Goal: Information Seeking & Learning: Check status

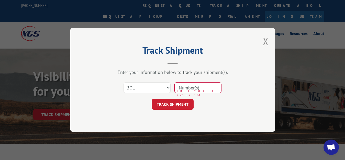
select select "bol"
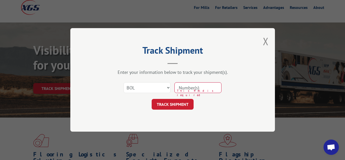
drag, startPoint x: 213, startPoint y: 89, endPoint x: 212, endPoint y: 84, distance: 5.0
click at [212, 88] on input at bounding box center [197, 87] width 47 height 11
type input "6025810"
click button "TRACK SHIPMENT" at bounding box center [172, 104] width 42 height 11
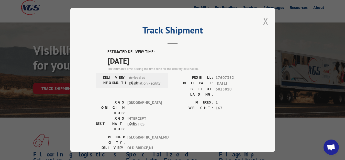
click at [263, 20] on button "Close modal" at bounding box center [266, 21] width 6 height 14
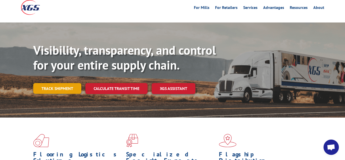
click at [61, 83] on link "Track shipment" at bounding box center [57, 88] width 48 height 11
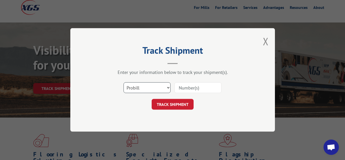
click at [123, 82] on select "Select category... Probill BOL PO" at bounding box center [146, 87] width 47 height 11
select select "bol"
click option "BOL" at bounding box center [0, 0] width 0 height 0
click at [190, 91] on input at bounding box center [197, 87] width 47 height 11
type input "6083293"
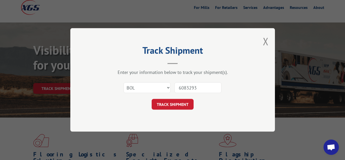
click button "TRACK SHIPMENT" at bounding box center [172, 104] width 42 height 11
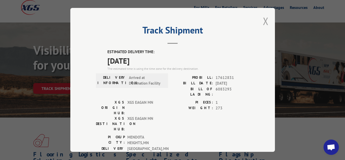
click at [263, 19] on button "Close modal" at bounding box center [266, 21] width 6 height 14
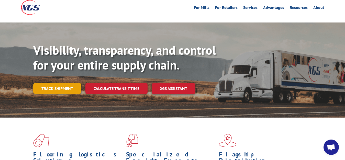
click at [47, 83] on link "Track shipment" at bounding box center [57, 88] width 48 height 11
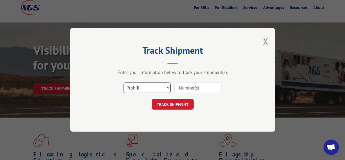
click at [123, 82] on select "Select category... Probill BOL PO" at bounding box center [146, 87] width 47 height 11
select select "bol"
click option "BOL" at bounding box center [0, 0] width 0 height 0
drag, startPoint x: 192, startPoint y: 88, endPoint x: 194, endPoint y: 85, distance: 3.1
click at [193, 87] on input at bounding box center [197, 87] width 47 height 11
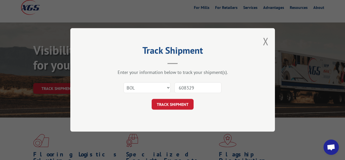
type input "6083294"
click button "TRACK SHIPMENT" at bounding box center [172, 104] width 42 height 11
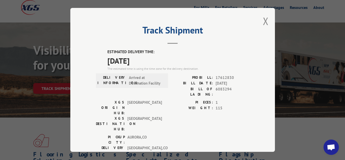
drag, startPoint x: 263, startPoint y: 20, endPoint x: 188, endPoint y: 66, distance: 87.7
click at [263, 21] on button "Close modal" at bounding box center [266, 21] width 6 height 14
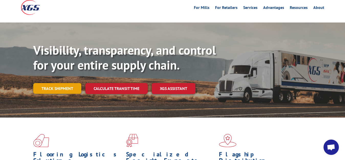
click at [50, 83] on link "Track shipment" at bounding box center [57, 88] width 48 height 11
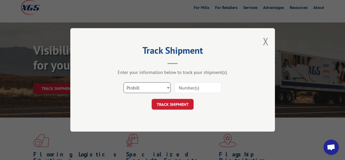
click at [123, 82] on select "Select category... Probill BOL PO" at bounding box center [146, 87] width 47 height 11
select select "bol"
click option "BOL" at bounding box center [0, 0] width 0 height 0
click at [178, 90] on input at bounding box center [197, 87] width 47 height 11
type input "6083516"
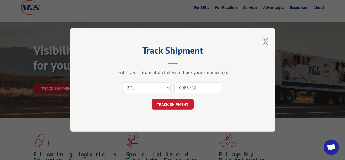
click button "TRACK SHIPMENT" at bounding box center [172, 104] width 42 height 11
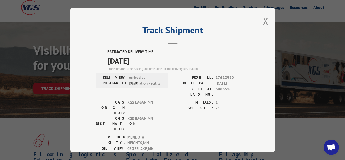
drag, startPoint x: 263, startPoint y: 21, endPoint x: 228, endPoint y: 52, distance: 46.5
click at [263, 21] on button "Close modal" at bounding box center [266, 21] width 6 height 14
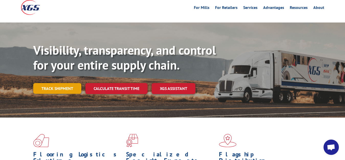
click at [50, 83] on link "Track shipment" at bounding box center [57, 88] width 48 height 11
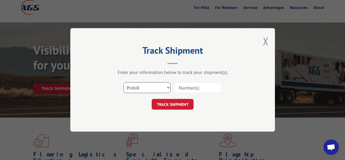
click at [123, 82] on select "Select category... Probill BOL PO" at bounding box center [146, 87] width 47 height 11
select select "bol"
click option "BOL" at bounding box center [0, 0] width 0 height 0
click at [180, 90] on input at bounding box center [197, 87] width 47 height 11
type input "6083515"
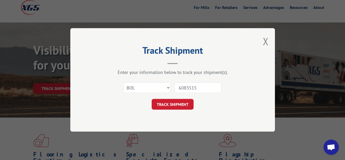
click button "TRACK SHIPMENT" at bounding box center [172, 104] width 42 height 11
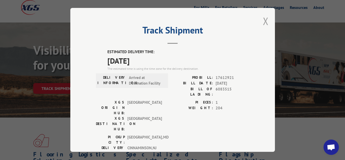
click at [263, 19] on button "Close modal" at bounding box center [266, 21] width 6 height 14
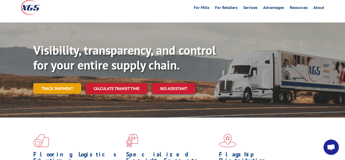
click at [56, 83] on link "Track shipment" at bounding box center [57, 88] width 48 height 11
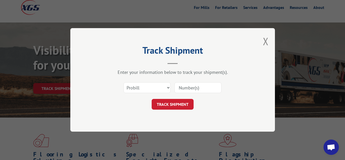
click at [140, 82] on div "Select category... Probill BOL PO" at bounding box center [147, 88] width 46 height 12
click at [123, 82] on select "Select category... Probill BOL PO" at bounding box center [146, 87] width 47 height 11
select select "bol"
click option "BOL" at bounding box center [0, 0] width 0 height 0
click at [191, 88] on input at bounding box center [197, 87] width 47 height 11
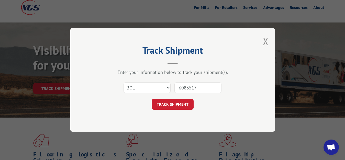
type input "6083517"
click button "TRACK SHIPMENT" at bounding box center [172, 104] width 42 height 11
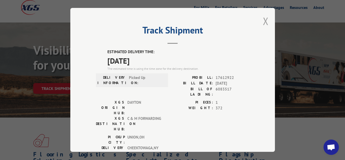
click at [263, 21] on button "Close modal" at bounding box center [266, 21] width 6 height 14
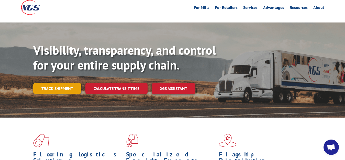
click at [61, 83] on link "Track shipment" at bounding box center [57, 88] width 48 height 11
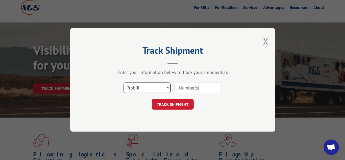
click at [123, 82] on select "Select category... Probill BOL PO" at bounding box center [146, 87] width 47 height 11
select select "bol"
click option "BOL" at bounding box center [0, 0] width 0 height 0
click at [181, 94] on div "Select category... Probill BOL PO" at bounding box center [172, 87] width 153 height 17
click at [181, 87] on input at bounding box center [197, 87] width 47 height 11
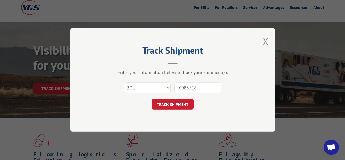
type input "6083518"
click button "TRACK SHIPMENT" at bounding box center [172, 104] width 42 height 11
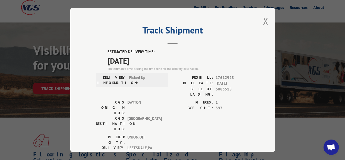
drag, startPoint x: 262, startPoint y: 19, endPoint x: 241, endPoint y: 34, distance: 26.3
click at [263, 20] on button "Close modal" at bounding box center [266, 21] width 6 height 14
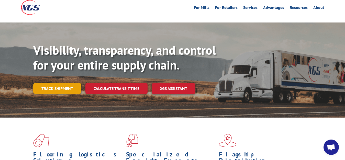
click at [56, 83] on link "Track shipment" at bounding box center [57, 88] width 48 height 11
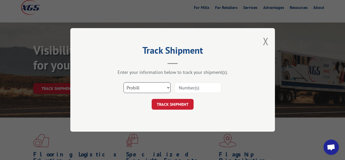
click at [123, 82] on select "Select category... Probill BOL PO" at bounding box center [146, 87] width 47 height 11
select select "bol"
click option "BOL" at bounding box center [0, 0] width 0 height 0
drag, startPoint x: 183, startPoint y: 88, endPoint x: 190, endPoint y: 78, distance: 12.4
click at [183, 88] on input at bounding box center [197, 87] width 47 height 11
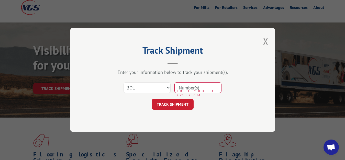
drag, startPoint x: 206, startPoint y: 88, endPoint x: 205, endPoint y: 86, distance: 2.9
click at [205, 88] on input at bounding box center [197, 87] width 47 height 11
type input "6044739"
click button "TRACK SHIPMENT" at bounding box center [172, 104] width 42 height 11
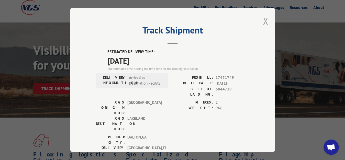
click at [263, 18] on button "Close modal" at bounding box center [266, 21] width 6 height 14
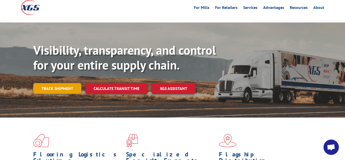
click at [63, 83] on link "Track shipment" at bounding box center [57, 88] width 48 height 11
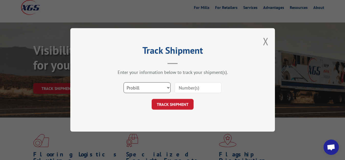
click at [123, 82] on select "Select category... Probill BOL PO" at bounding box center [146, 87] width 47 height 11
select select "bol"
click option "BOL" at bounding box center [0, 0] width 0 height 0
drag, startPoint x: 192, startPoint y: 87, endPoint x: 91, endPoint y: 20, distance: 121.2
click at [192, 86] on input at bounding box center [197, 87] width 47 height 11
